Goal: Transaction & Acquisition: Purchase product/service

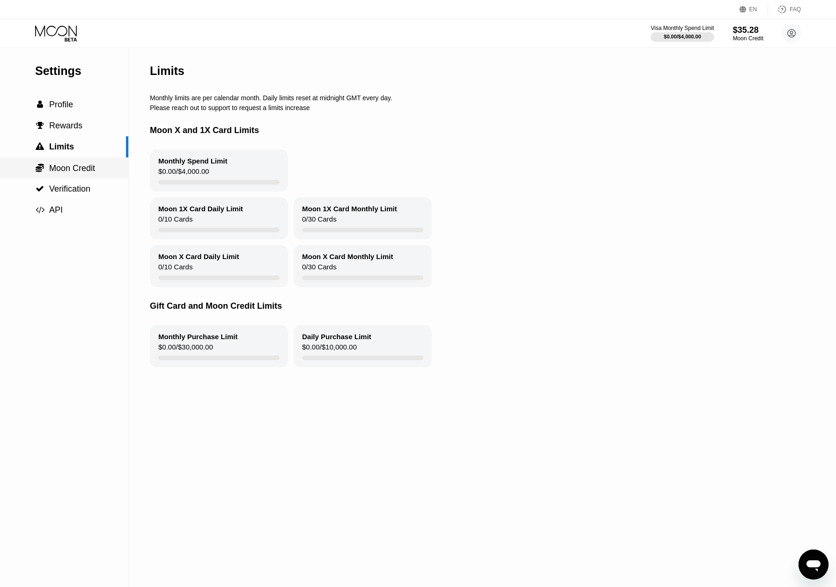
click at [77, 169] on span "Moon Credit" at bounding box center [72, 167] width 46 height 9
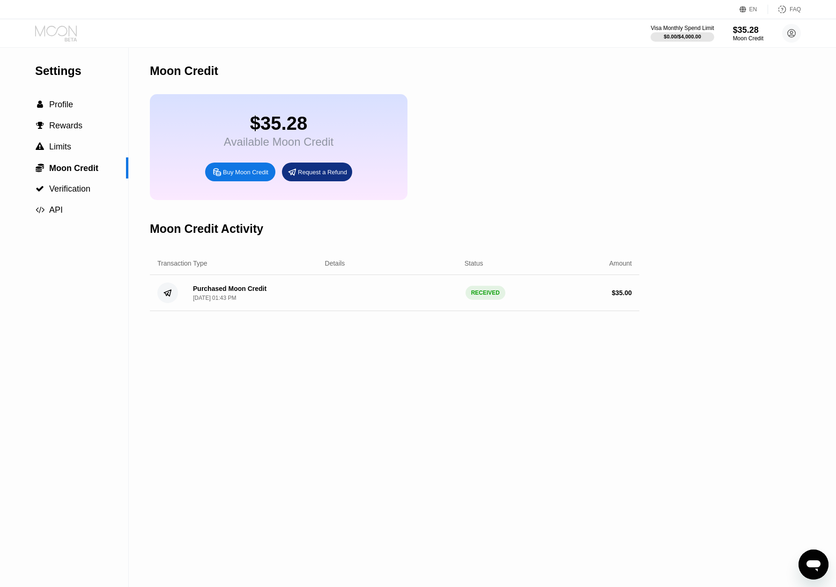
click at [66, 32] on icon at bounding box center [56, 30] width 42 height 11
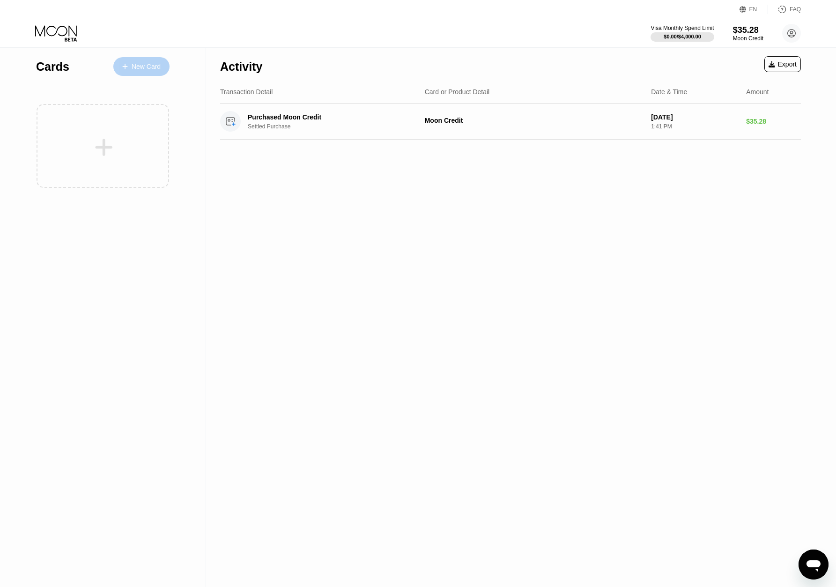
click at [134, 69] on div "New Card" at bounding box center [146, 67] width 29 height 8
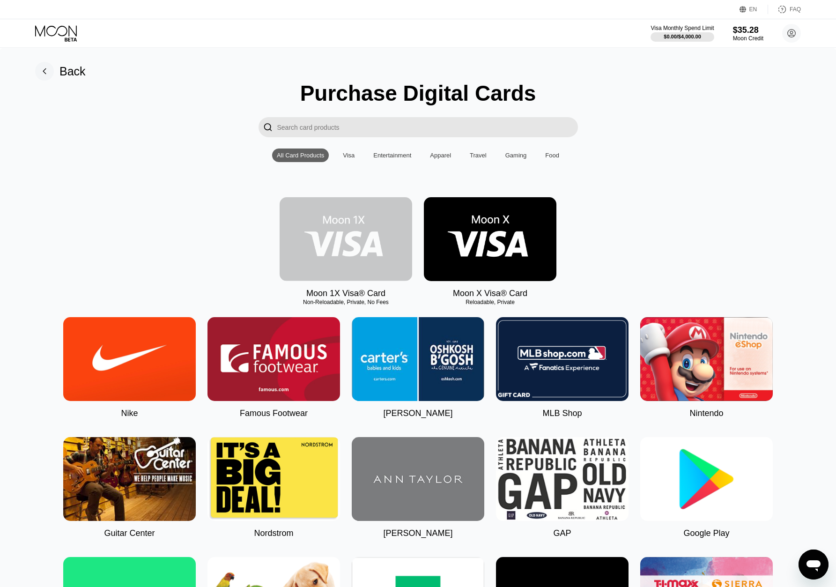
click at [351, 236] on img at bounding box center [345, 239] width 132 height 84
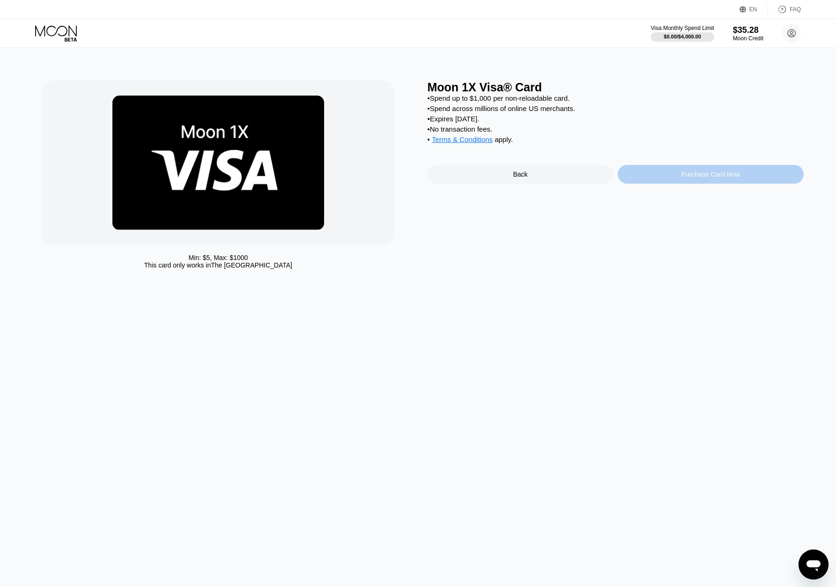
click at [700, 176] on div "Purchase Card Now" at bounding box center [710, 173] width 59 height 7
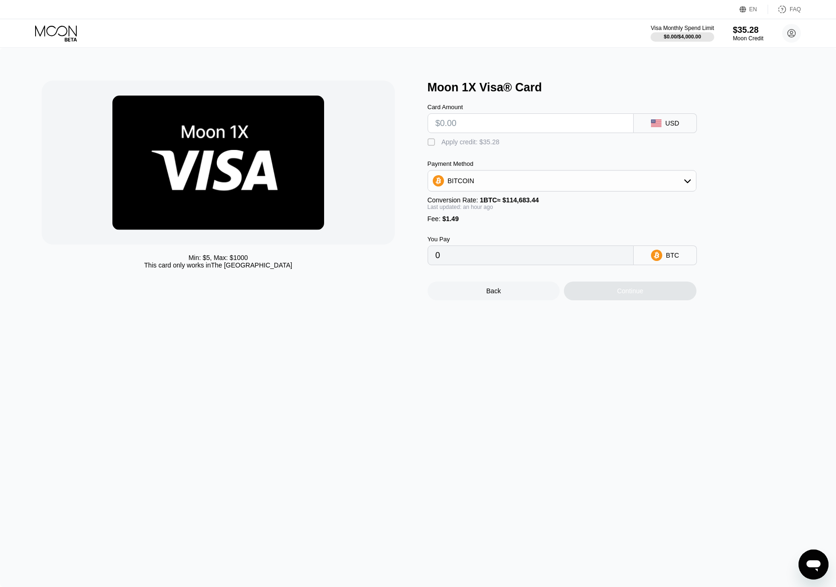
click at [482, 125] on input "text" at bounding box center [530, 123] width 190 height 19
type input "$3"
type input "0.00003918"
type input "$33"
type input "0.00030092"
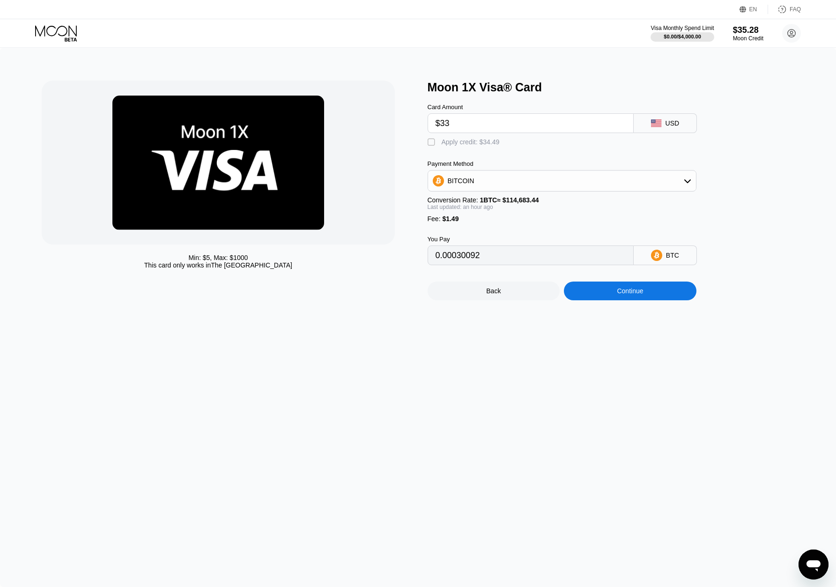
type input "$3"
type input "0.00003918"
type input "0"
type input "$3"
type input "0.00003918"
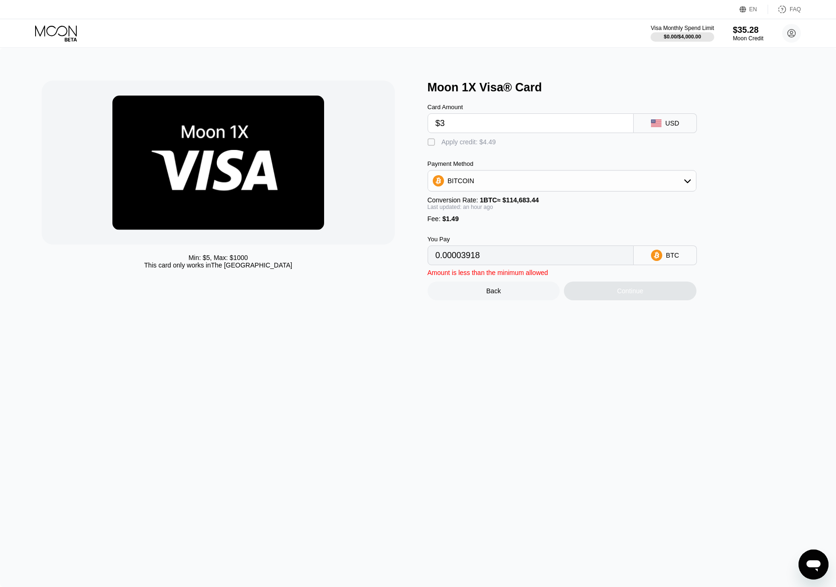
type input "$32"
type input "0.00029220"
type input "$32"
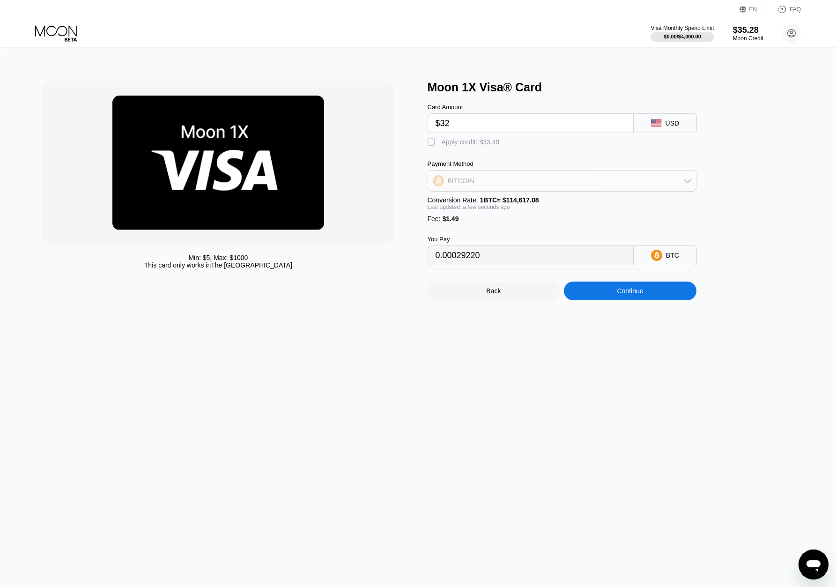
click at [473, 184] on div "BITCOIN" at bounding box center [562, 180] width 268 height 19
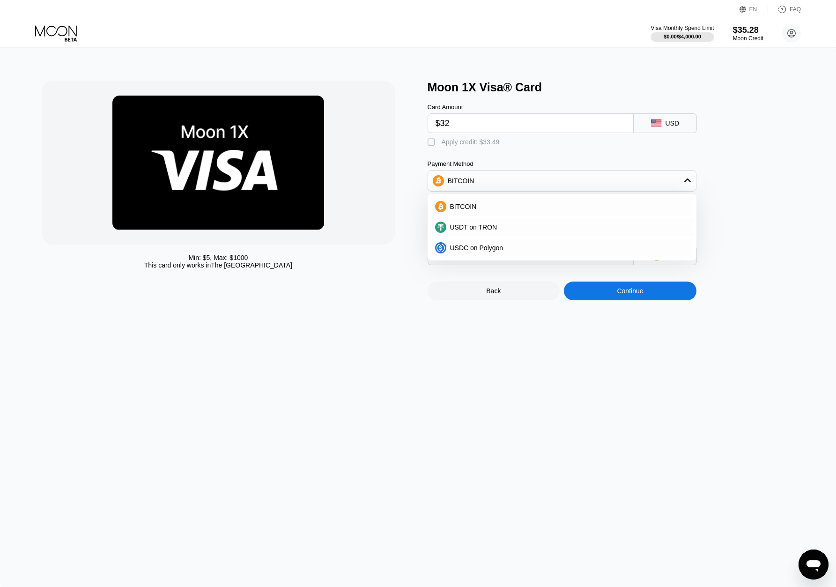
click at [427, 288] on div "Back" at bounding box center [493, 290] width 132 height 19
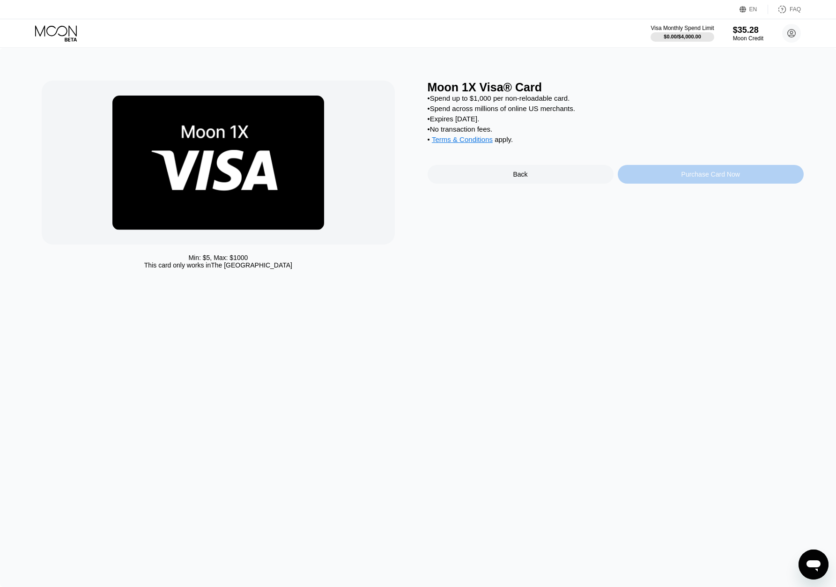
click at [654, 177] on div "Purchase Card Now" at bounding box center [710, 174] width 186 height 19
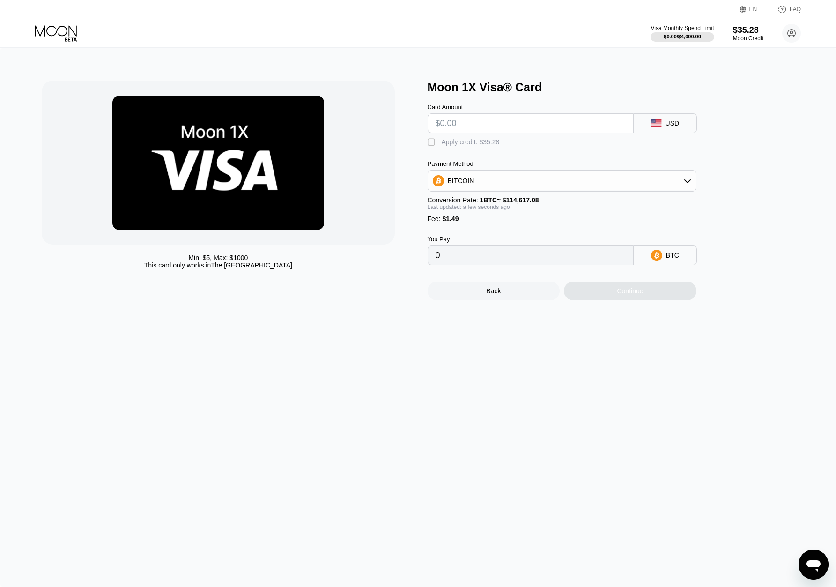
click at [540, 127] on input "text" at bounding box center [530, 123] width 190 height 19
type input "$3"
type input "0.00003918"
type input "$32"
type input "0.00029220"
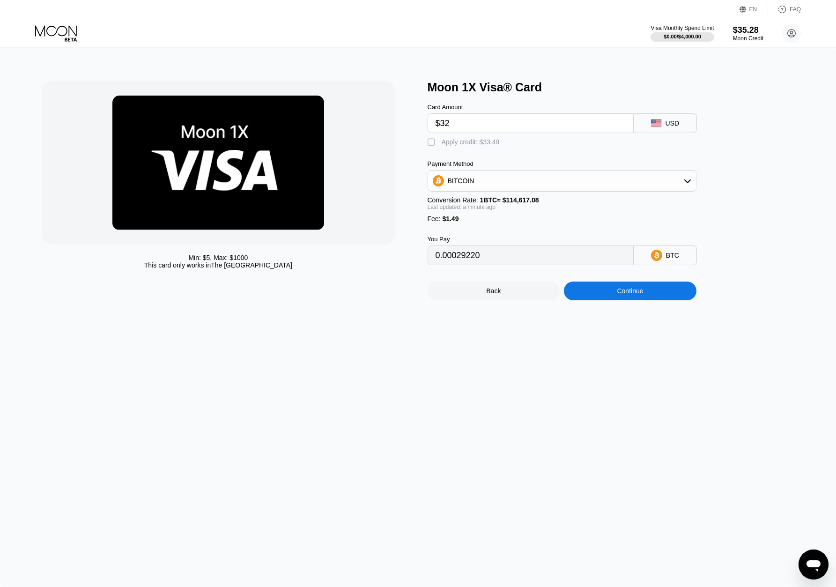
type input "$32"
click at [430, 143] on div "" at bounding box center [431, 142] width 9 height 9
type input "0"
click at [649, 295] on div "Continue" at bounding box center [630, 290] width 132 height 19
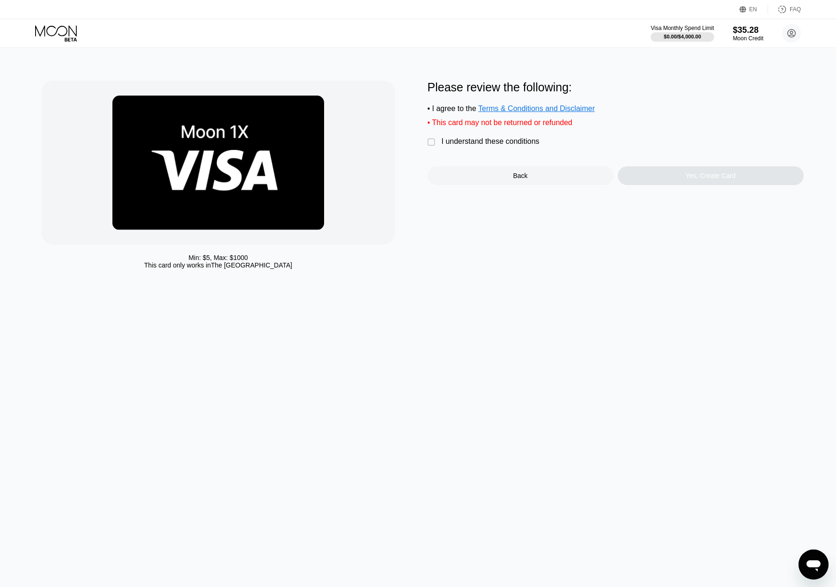
click at [433, 145] on div "" at bounding box center [431, 142] width 9 height 9
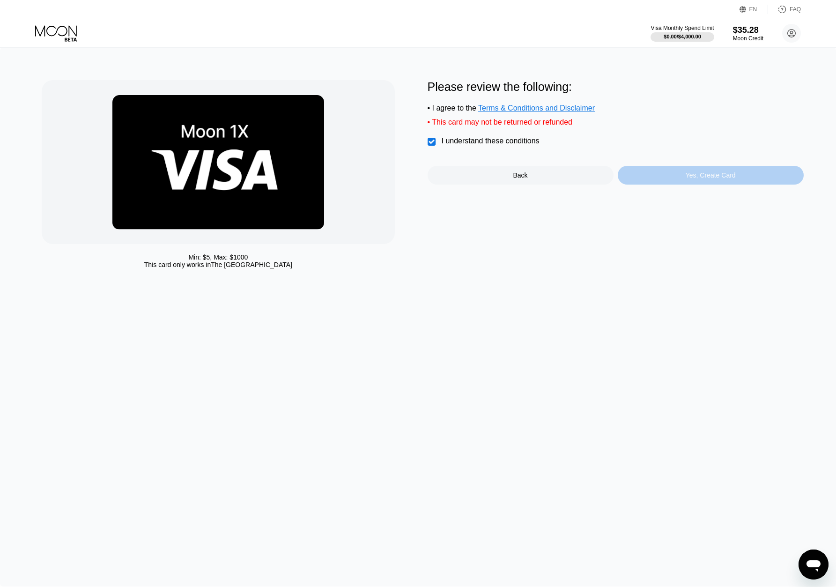
click at [696, 179] on div "Yes, Create Card" at bounding box center [710, 174] width 50 height 7
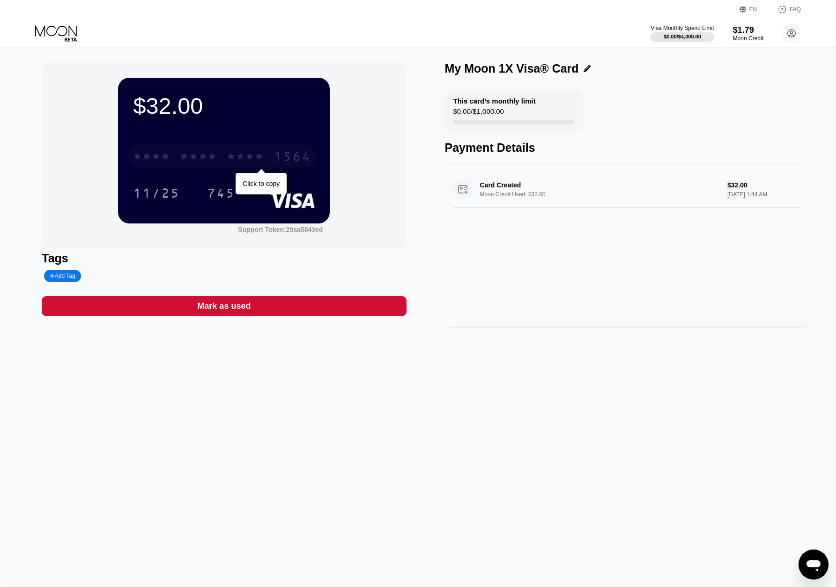
click at [255, 160] on div "* * * *" at bounding box center [245, 157] width 37 height 15
click at [267, 184] on div "11/25 745" at bounding box center [224, 192] width 182 height 23
click at [225, 162] on div "4513 6500 2485 1564" at bounding box center [221, 156] width 189 height 23
click at [149, 160] on div "* * * *" at bounding box center [151, 157] width 37 height 15
click at [178, 134] on div "$32.00 4513 6500 2485 1564 11/25 745" at bounding box center [224, 150] width 212 height 145
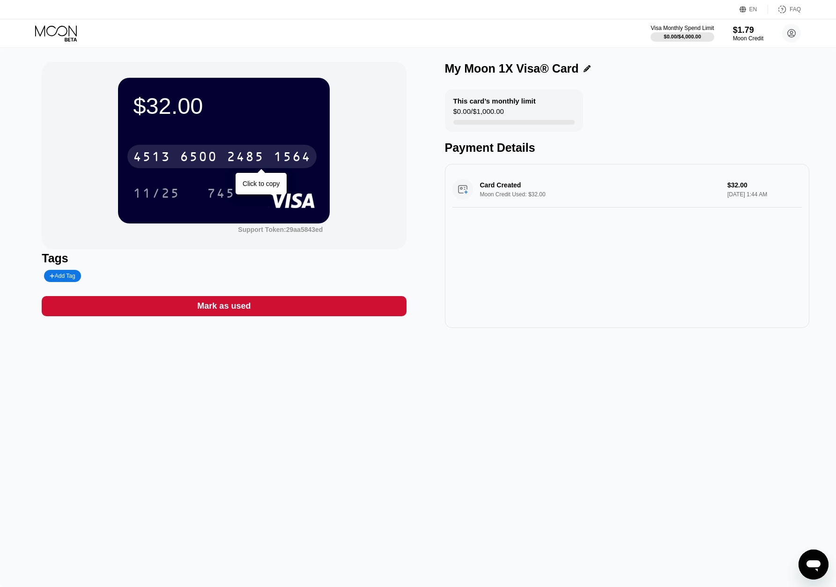
click at [192, 157] on div "6500" at bounding box center [198, 157] width 37 height 15
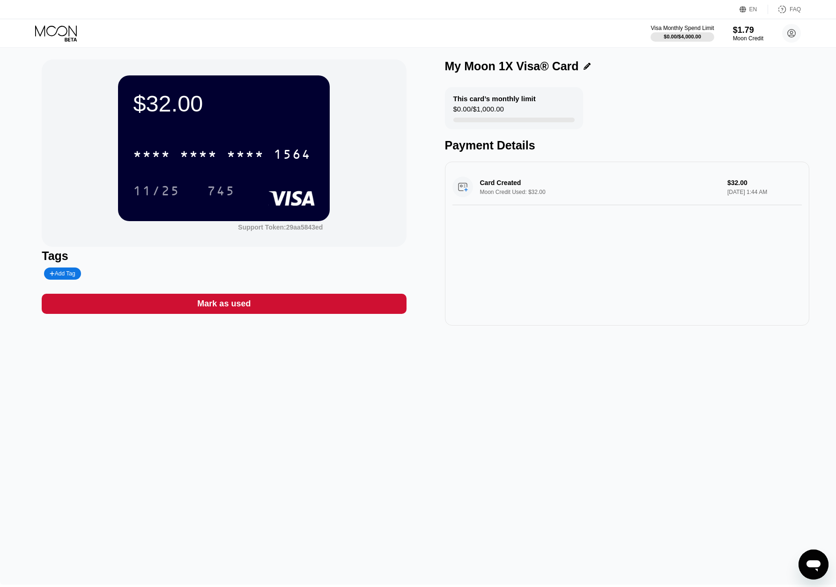
scroll to position [6, 0]
